Goal: Information Seeking & Learning: Learn about a topic

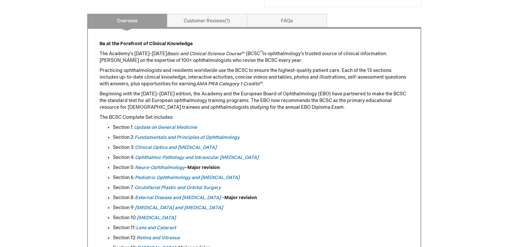
scroll to position [287, 0]
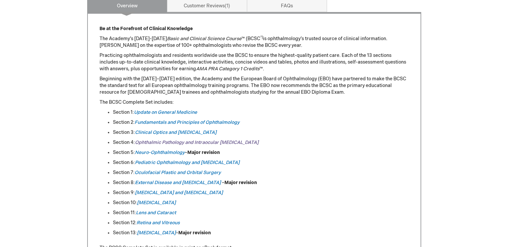
click at [182, 142] on em "Ophthalmic Pathology and Intraocular Tumors" at bounding box center [197, 142] width 124 height 6
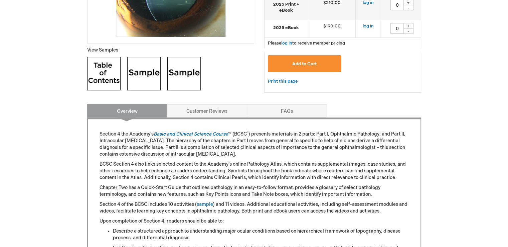
scroll to position [241, 0]
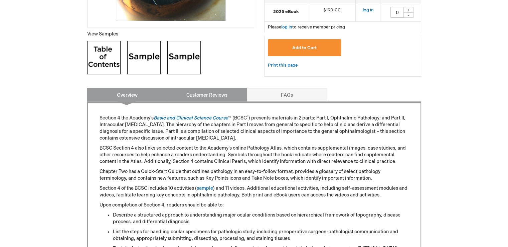
click at [219, 92] on link "Customer Reviews" at bounding box center [207, 94] width 80 height 13
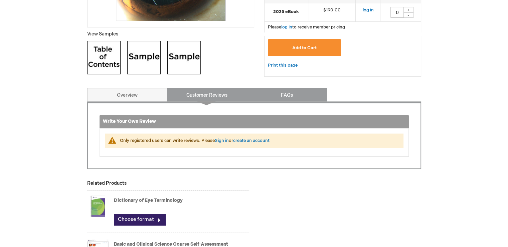
click at [286, 97] on link "FAQs" at bounding box center [287, 94] width 80 height 13
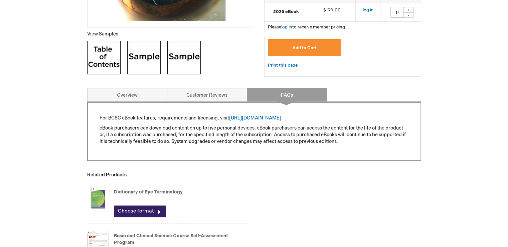
click at [98, 59] on img at bounding box center [103, 57] width 33 height 33
click at [152, 53] on img at bounding box center [143, 57] width 33 height 33
